Goal: Information Seeking & Learning: Find specific fact

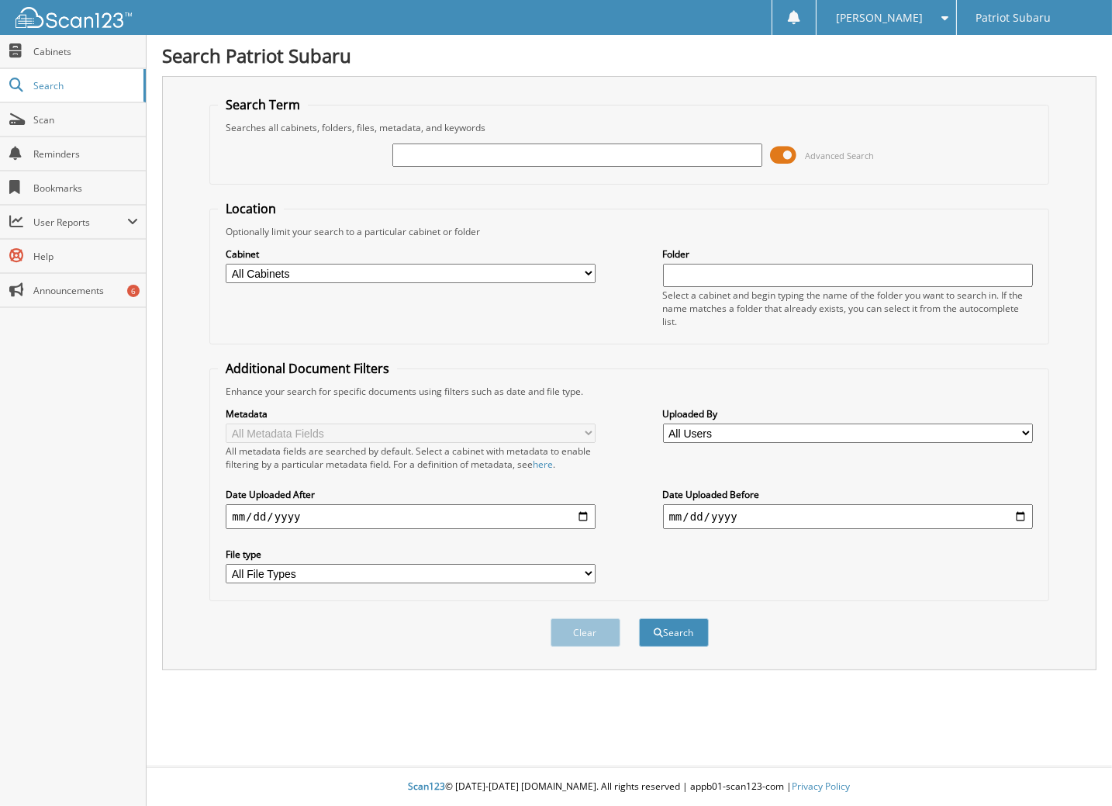
click at [469, 151] on input "text" at bounding box center [577, 154] width 370 height 23
type input "2599130"
click at [672, 618] on button "Search" at bounding box center [674, 632] width 70 height 29
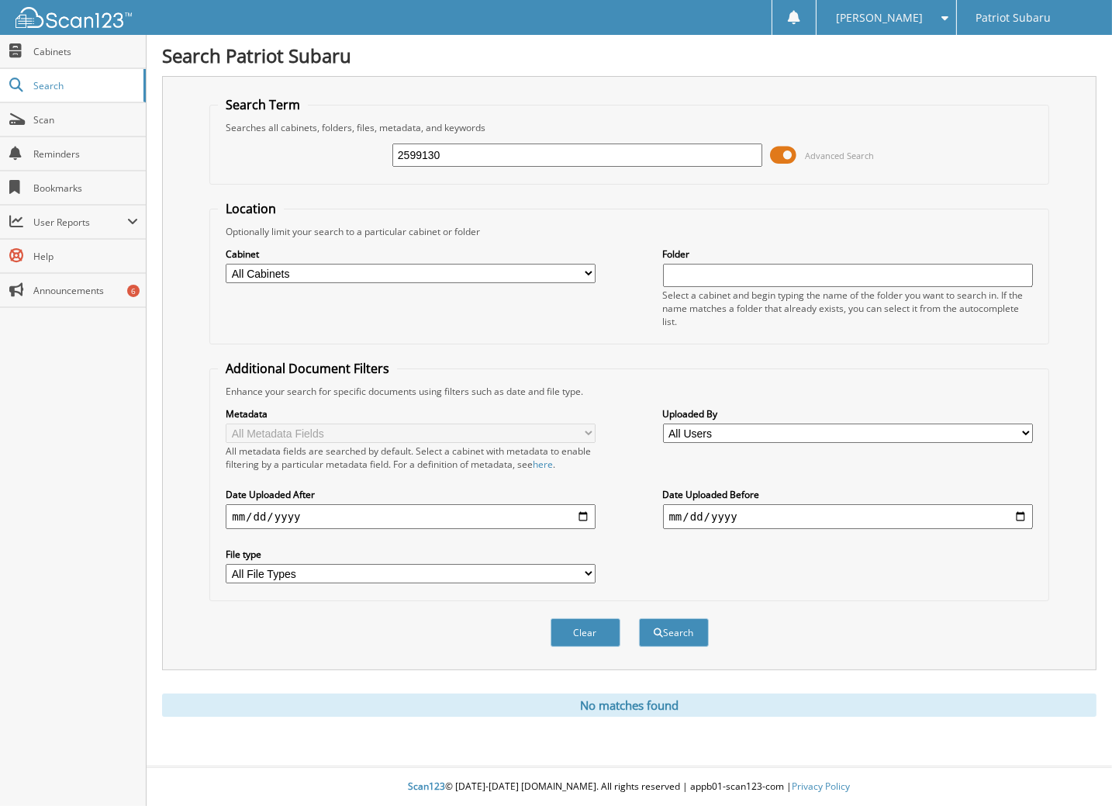
click at [454, 156] on input "2599130" at bounding box center [577, 154] width 370 height 23
drag, startPoint x: 408, startPoint y: 154, endPoint x: 375, endPoint y: 153, distance: 33.4
click at [375, 153] on div "2599130 Advanced Search" at bounding box center [629, 155] width 823 height 42
type input "99130"
click at [677, 618] on button "Search" at bounding box center [674, 632] width 70 height 29
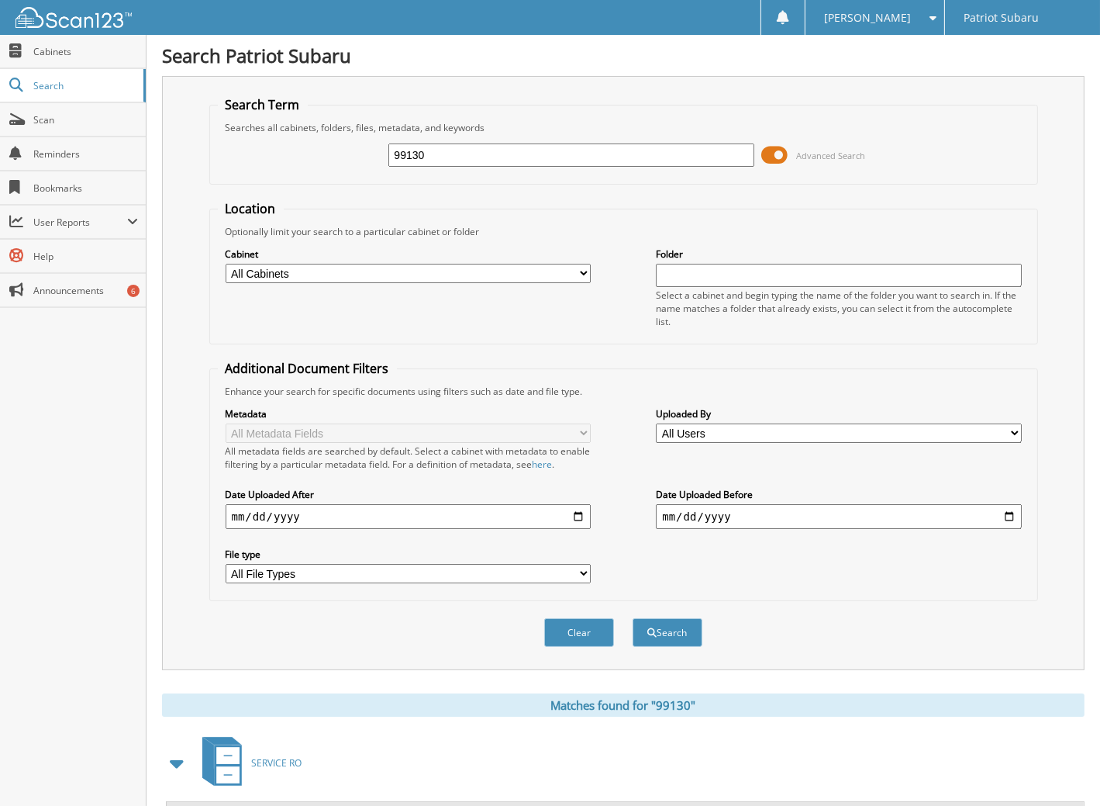
click at [461, 151] on input "99130" at bounding box center [571, 154] width 365 height 23
drag, startPoint x: 333, startPoint y: 147, endPoint x: 22, endPoint y: 138, distance: 311.1
type input "2599130"
click at [633, 618] on button "Search" at bounding box center [668, 632] width 70 height 29
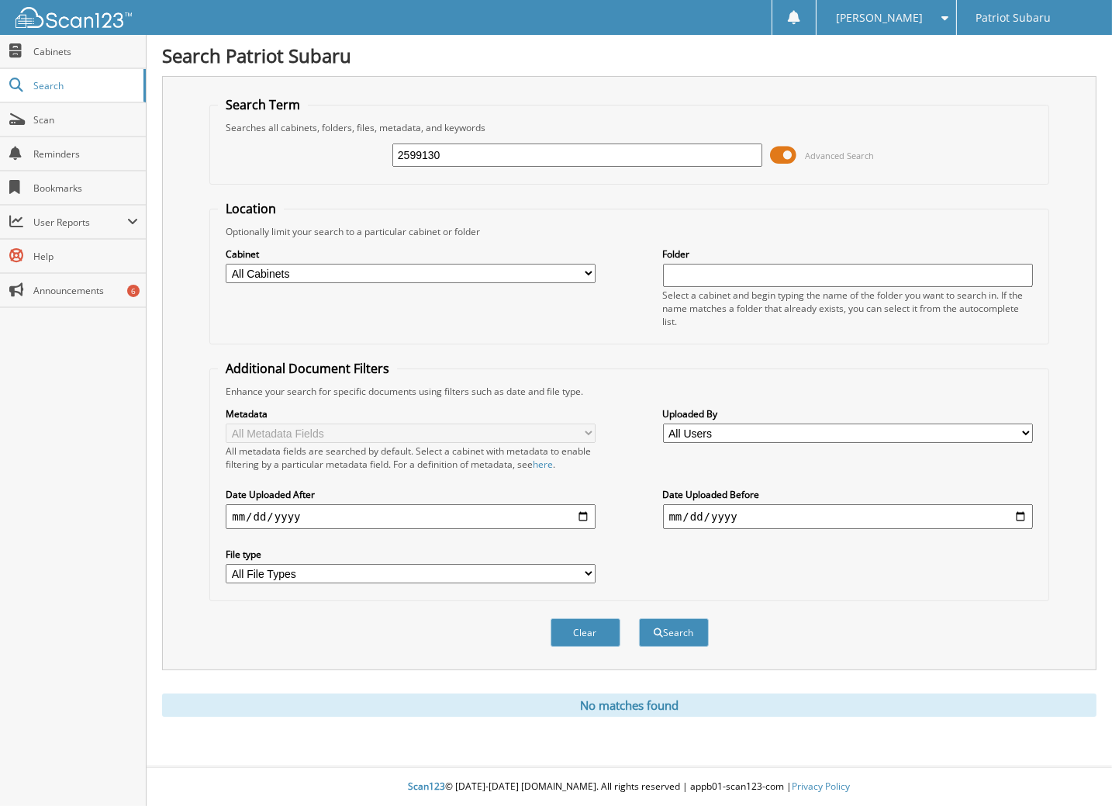
drag, startPoint x: 407, startPoint y: 151, endPoint x: 365, endPoint y: 152, distance: 42.7
click at [365, 152] on div "2599130 Advanced Search" at bounding box center [629, 155] width 823 height 42
click at [444, 154] on input "99130" at bounding box center [577, 154] width 370 height 23
type input "99130"
click at [639, 618] on button "Search" at bounding box center [674, 632] width 70 height 29
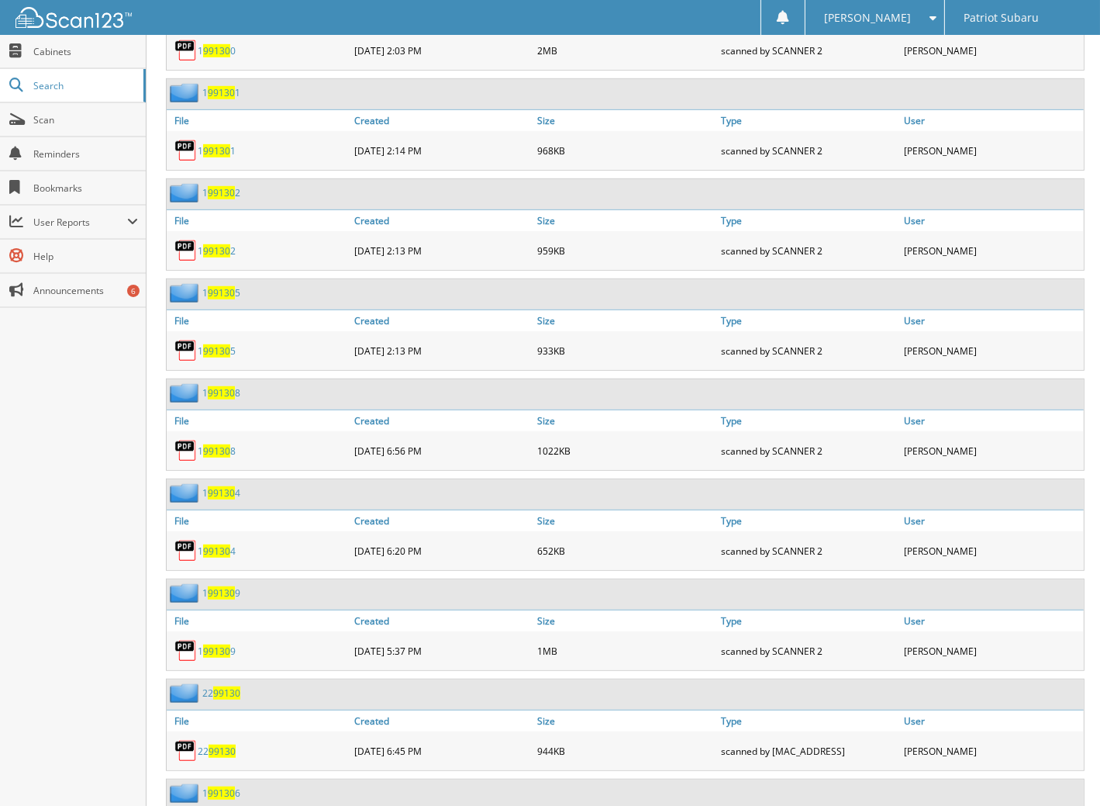
scroll to position [1100, 0]
